Goal: Information Seeking & Learning: Learn about a topic

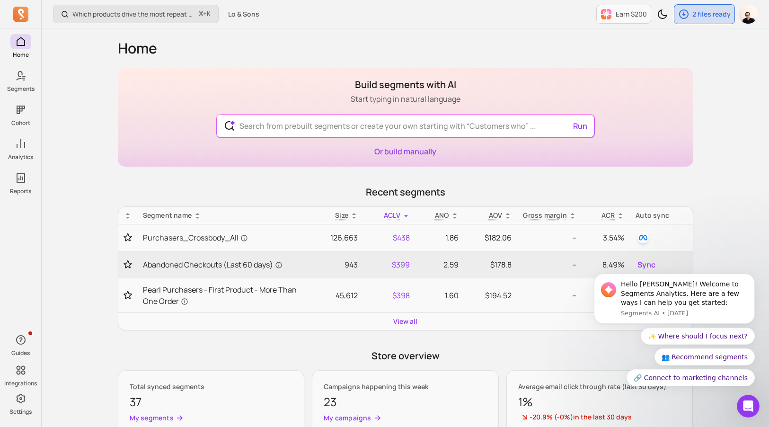
scroll to position [245, 0]
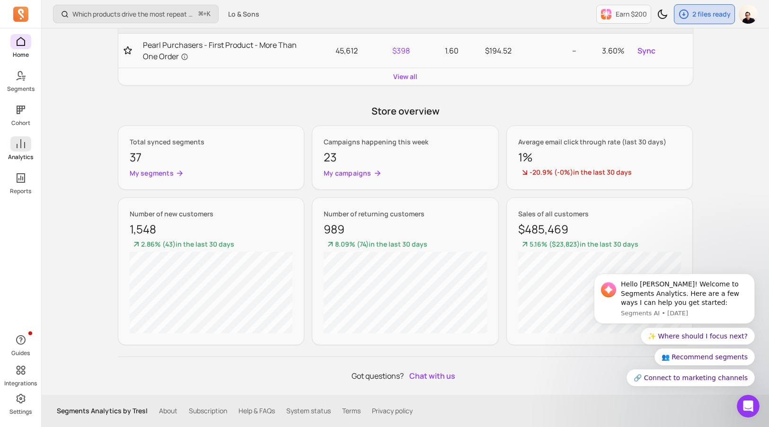
click at [29, 151] on link "Analytics" at bounding box center [20, 148] width 41 height 25
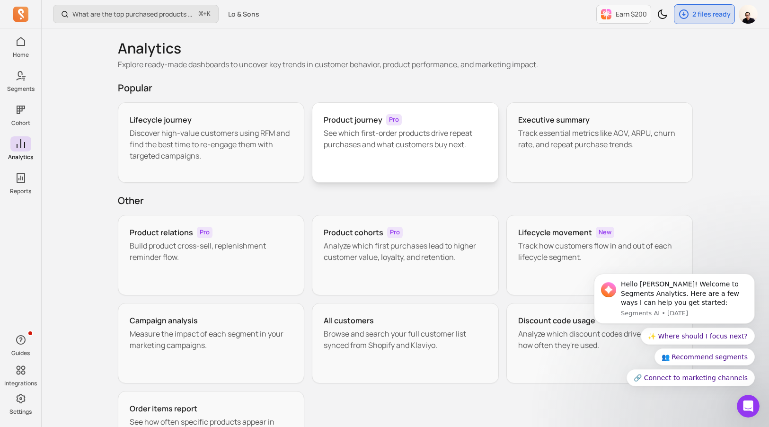
click at [329, 139] on p "See which first-order products drive repeat purchases and what customers buy ne…" at bounding box center [405, 138] width 163 height 23
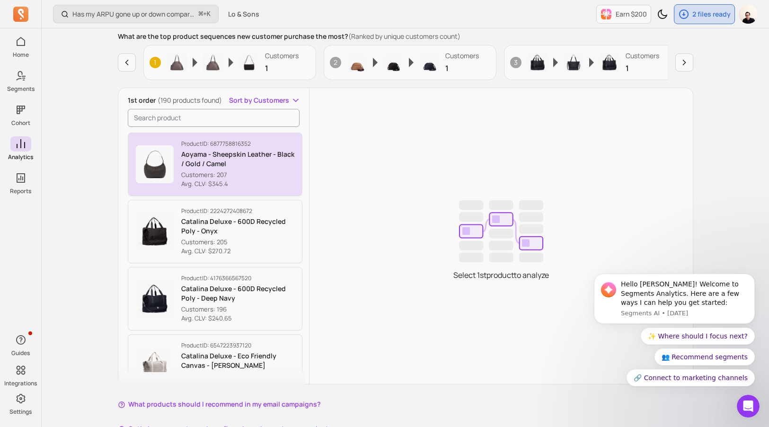
click at [261, 186] on p "Avg. CLV: $345.4" at bounding box center [238, 183] width 114 height 9
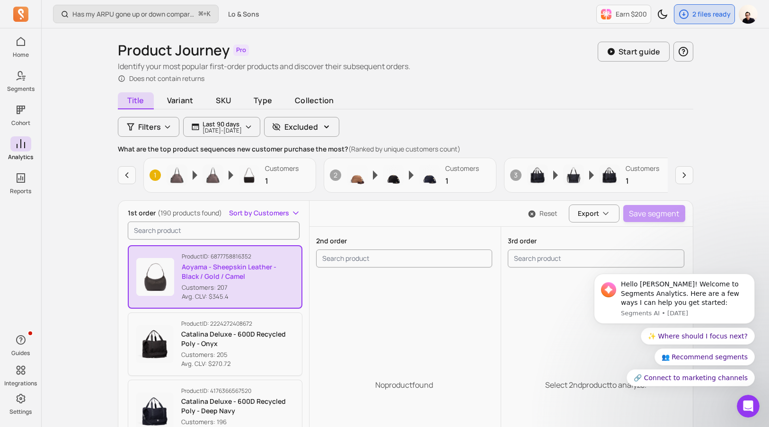
scroll to position [21, 0]
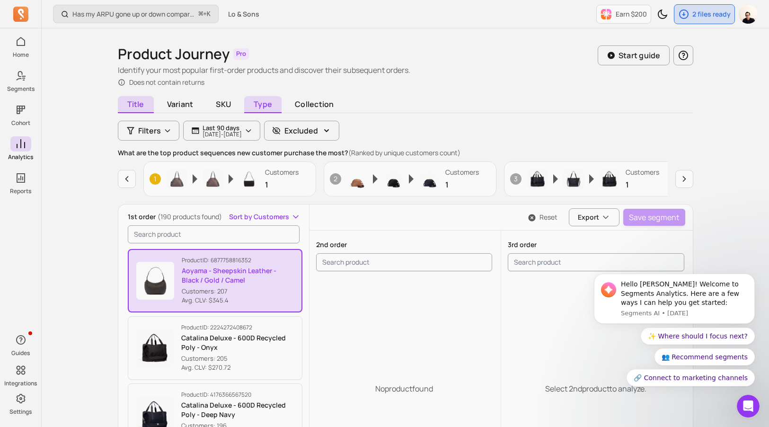
click at [255, 105] on span "Type" at bounding box center [262, 104] width 37 height 17
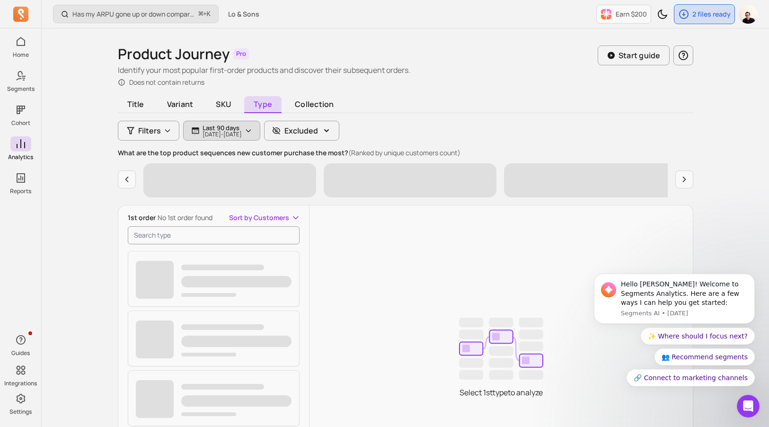
click at [223, 133] on p "[DATE] - [DATE]" at bounding box center [222, 135] width 39 height 6
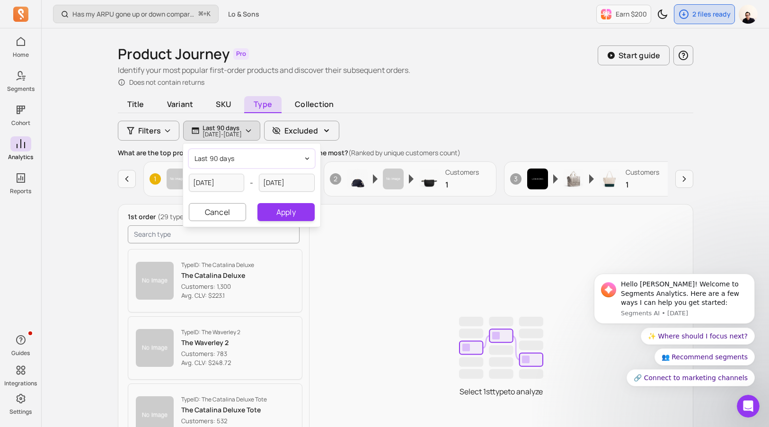
click at [225, 164] on button "last 90 days" at bounding box center [252, 158] width 126 height 19
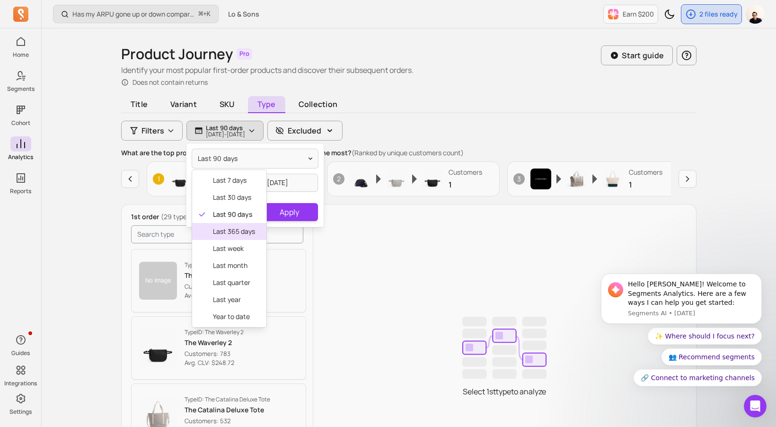
click at [227, 233] on span "last 365 days" at bounding box center [234, 231] width 42 height 9
type input "[DATE]"
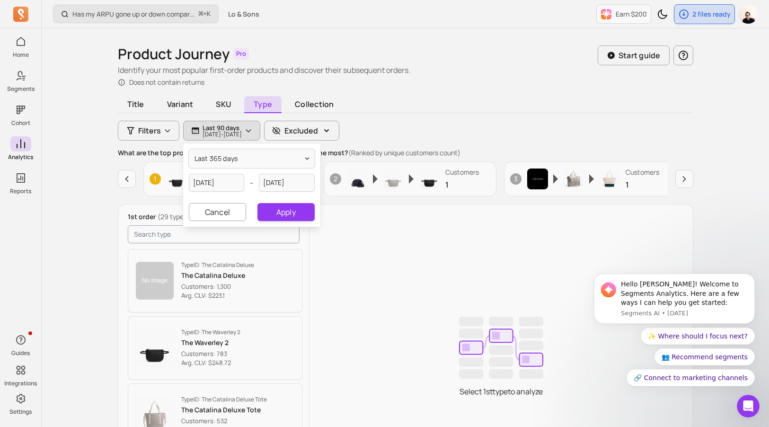
click at [292, 199] on div "last 365 days [DATE] - [DATE] Cancel Apply" at bounding box center [251, 184] width 137 height 83
click at [289, 215] on button "Apply" at bounding box center [285, 212] width 57 height 18
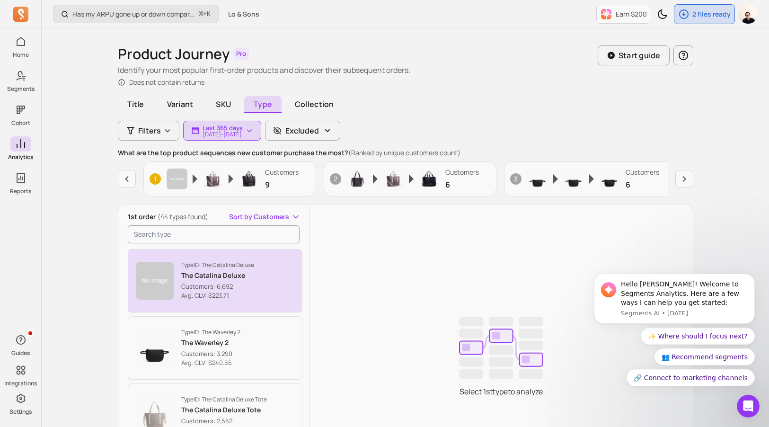
click at [268, 272] on button "Type ID: The Catalina Deluxe The Catalina Deluxe Customers: 6,692 Avg. CLV: $22…" at bounding box center [215, 280] width 175 height 63
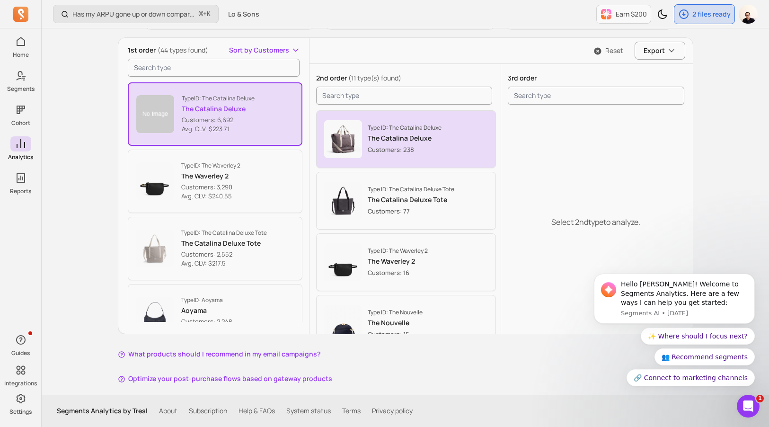
click at [454, 131] on div "Type ID: The Catalina Deluxe The Catalina Deluxe Customers: 238" at bounding box center [428, 139] width 120 height 30
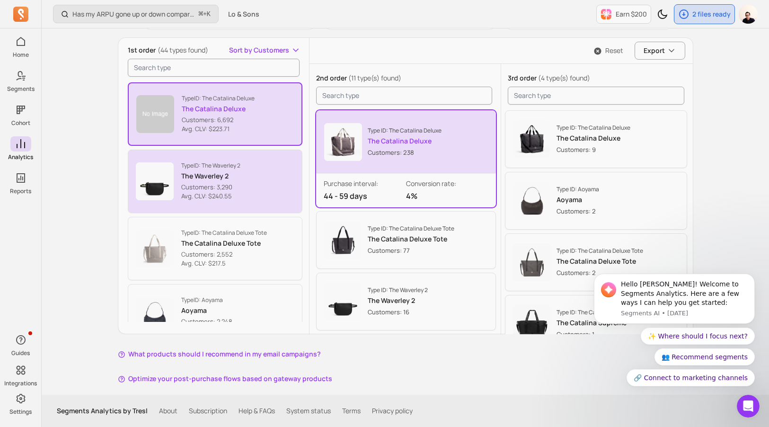
click at [255, 181] on button "Type ID: The Waverley 2 The Waverley 2 Customers: 3,290 Avg. CLV: $240.55" at bounding box center [215, 181] width 175 height 63
